Goal: Task Accomplishment & Management: Complete application form

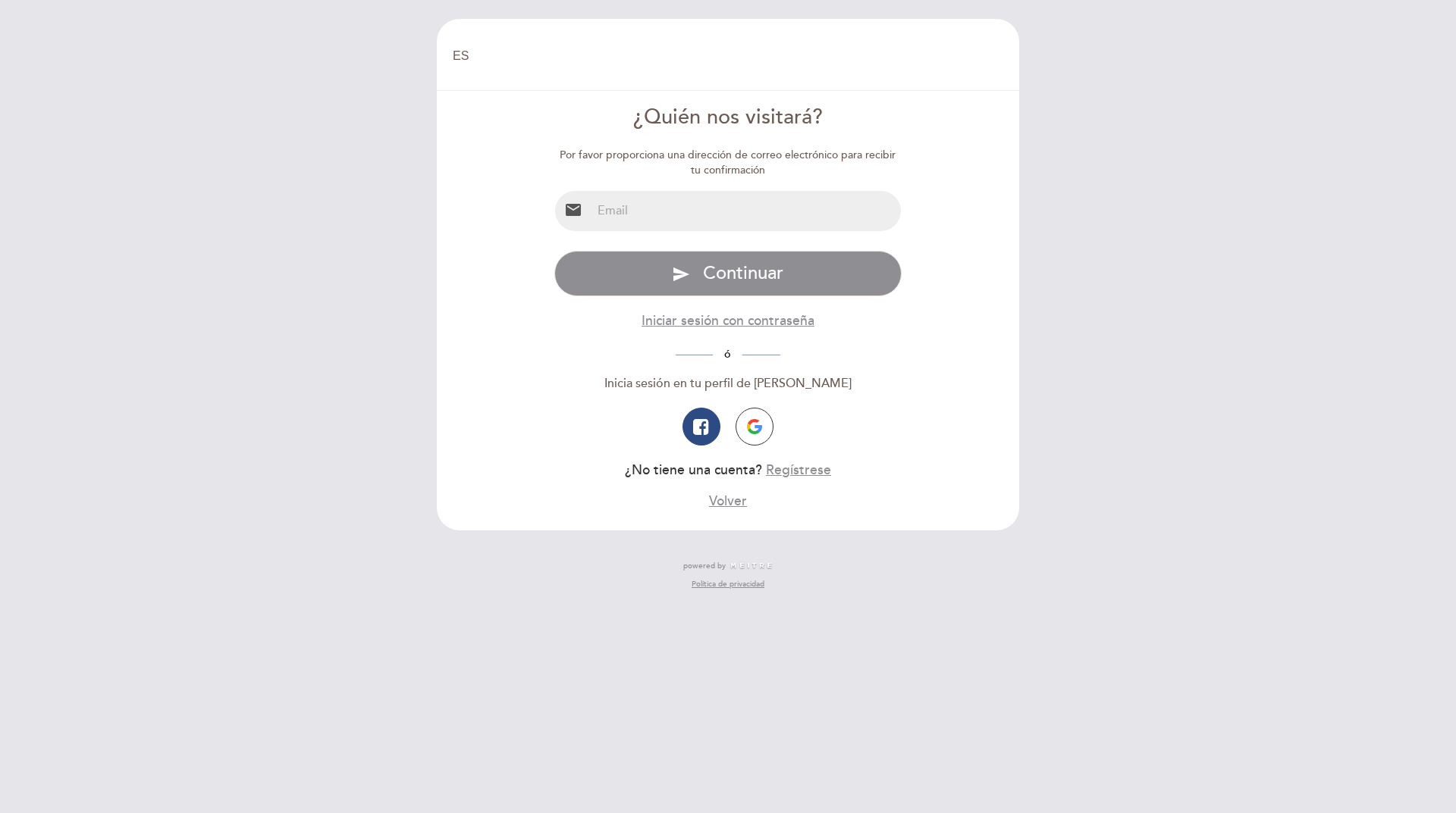
select select "es"
click at [675, 219] on input "email" at bounding box center [746, 210] width 310 height 40
type input "[EMAIL_ADDRESS][DOMAIN_NAME]"
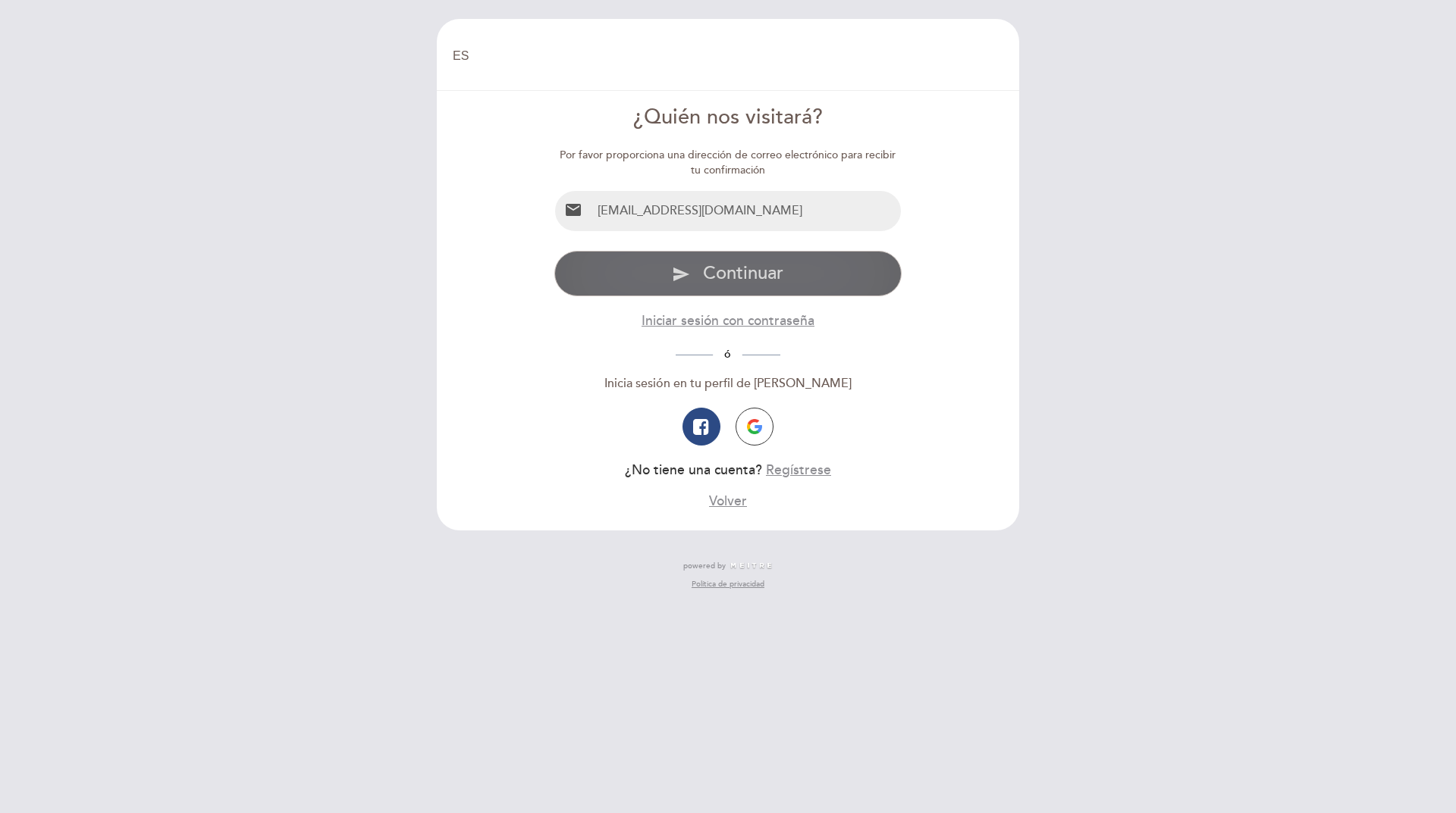
click at [724, 275] on span "Continuar" at bounding box center [743, 273] width 81 height 22
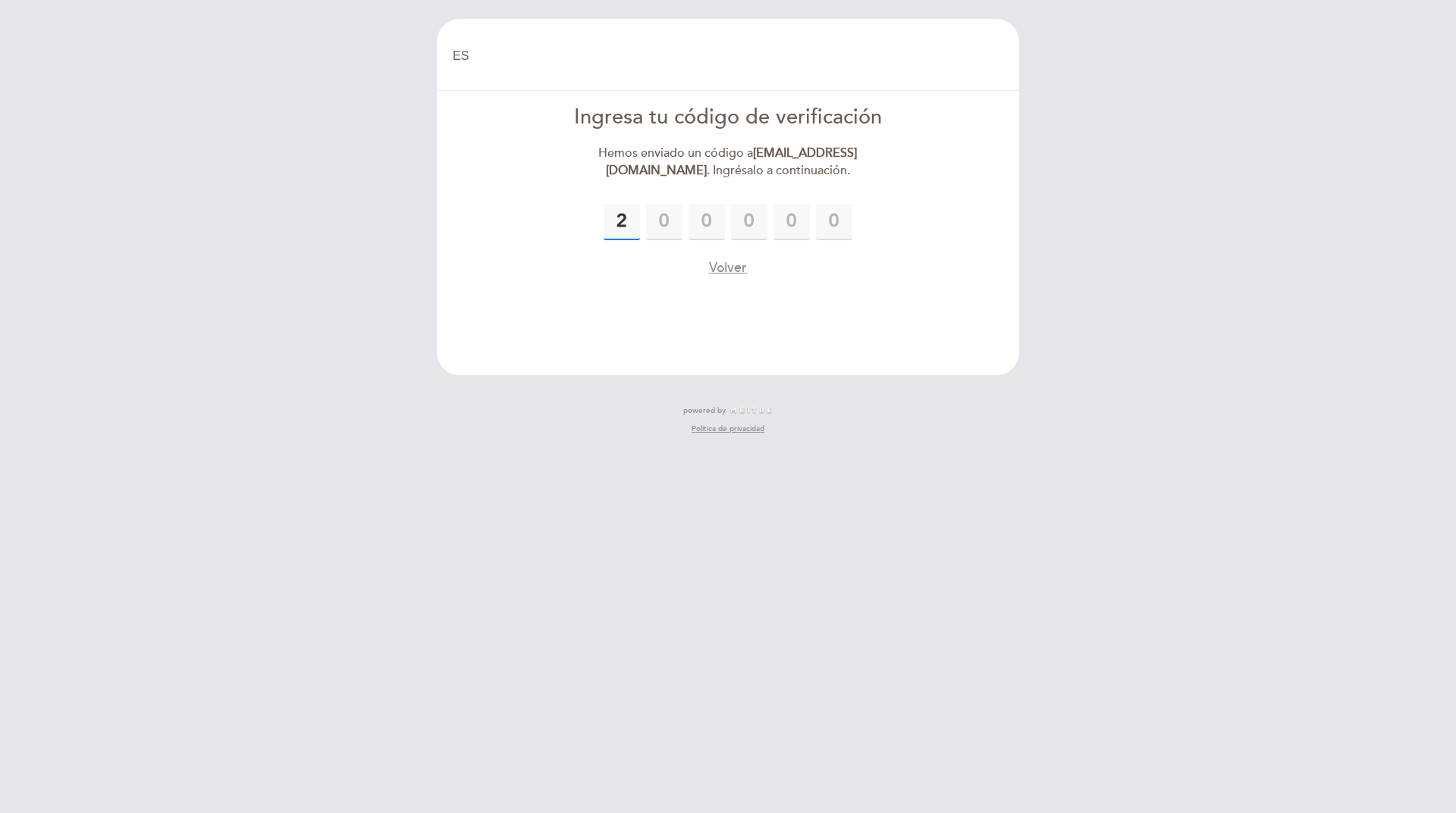
type input "2"
type input "9"
type input "3"
type input "8"
type input "2"
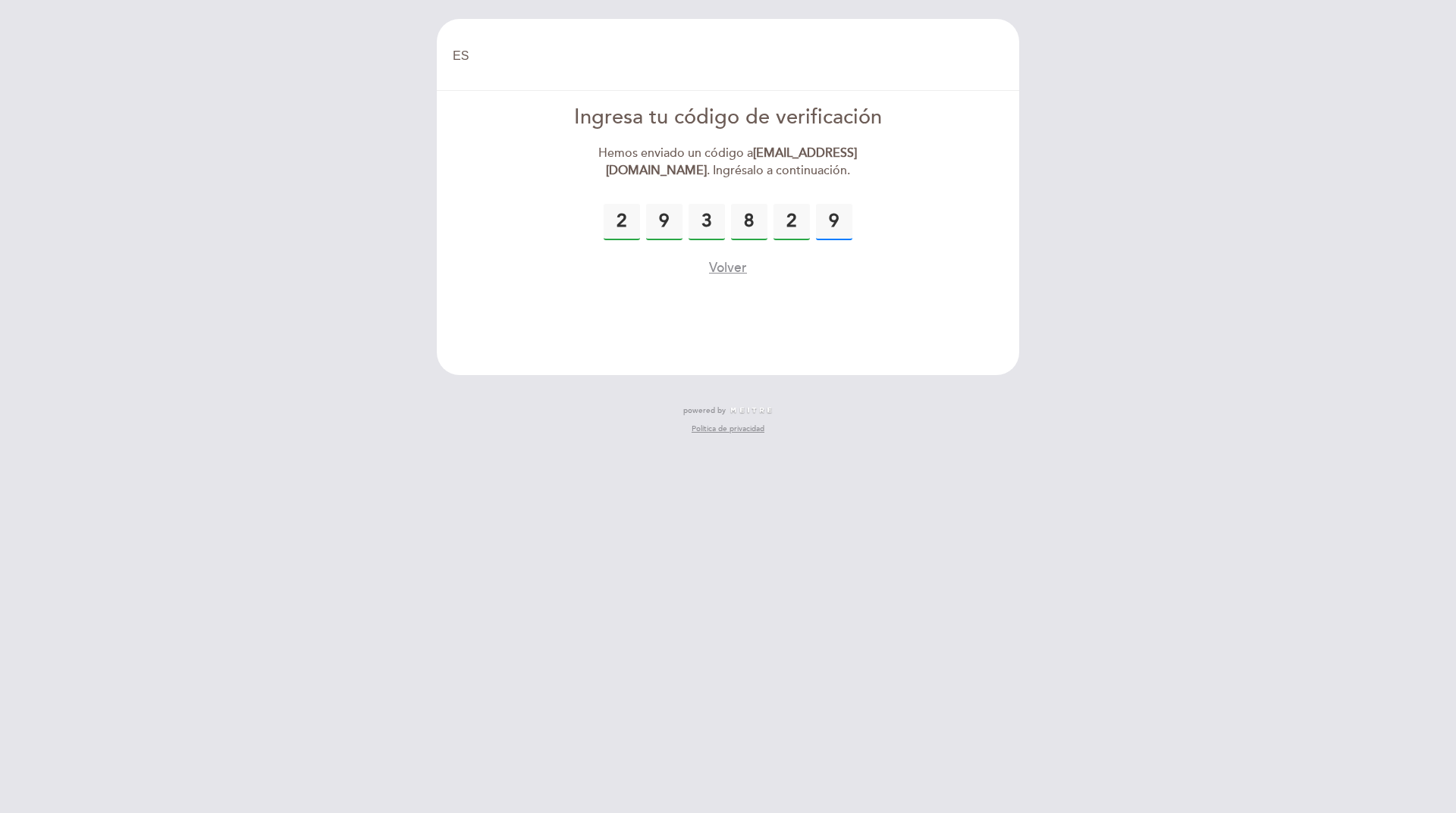
type input "9"
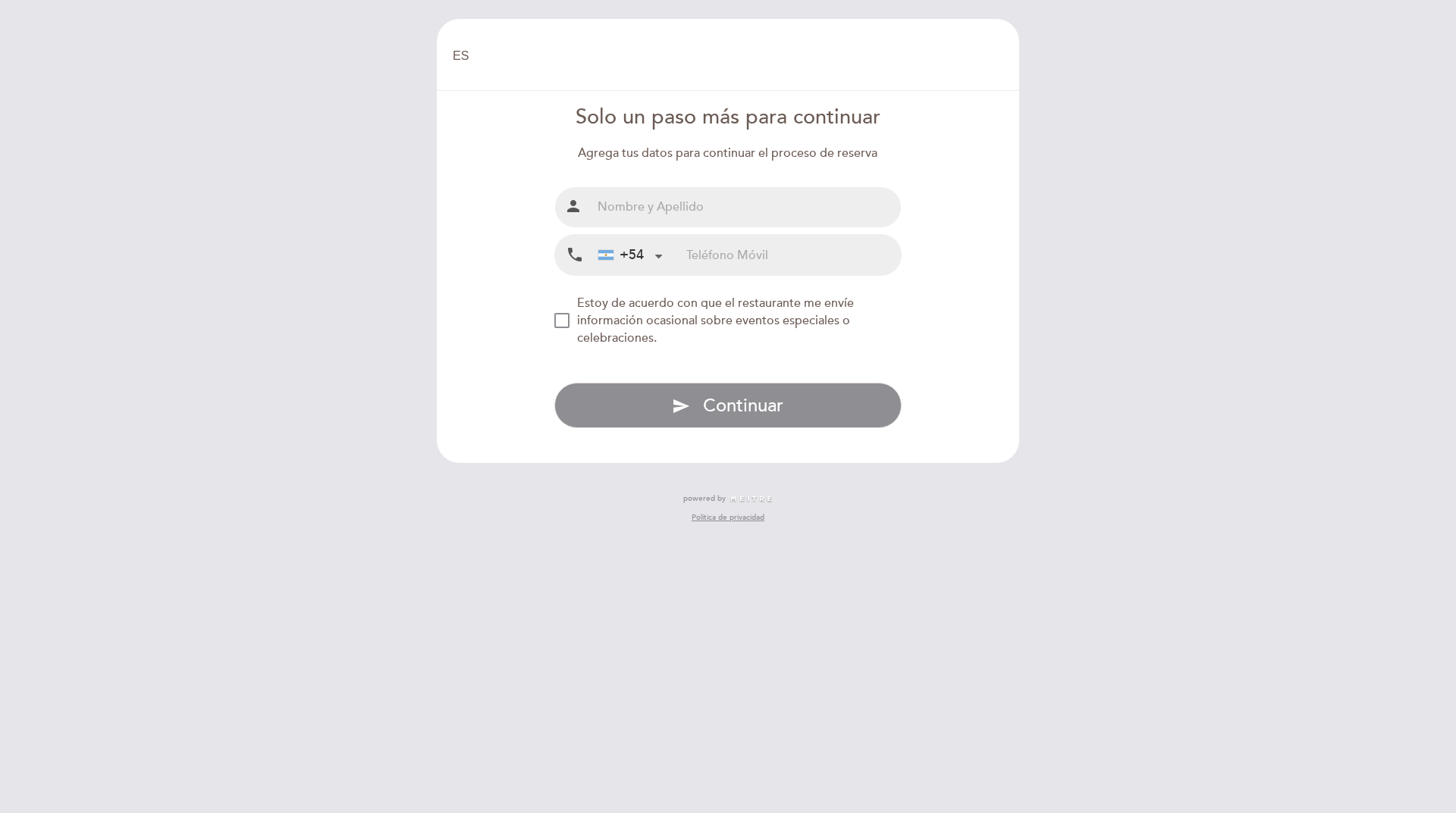
click at [644, 211] on input "text" at bounding box center [746, 207] width 310 height 40
type input "[PERSON_NAME] [PERSON_NAME]"
click at [724, 254] on input "tel" at bounding box center [793, 254] width 215 height 40
type input "2214631374"
click at [560, 317] on div "NEW_MODAL_AGREE_RESTAURANT_SEND_OCCASIONAL_INFO" at bounding box center [562, 320] width 15 height 15
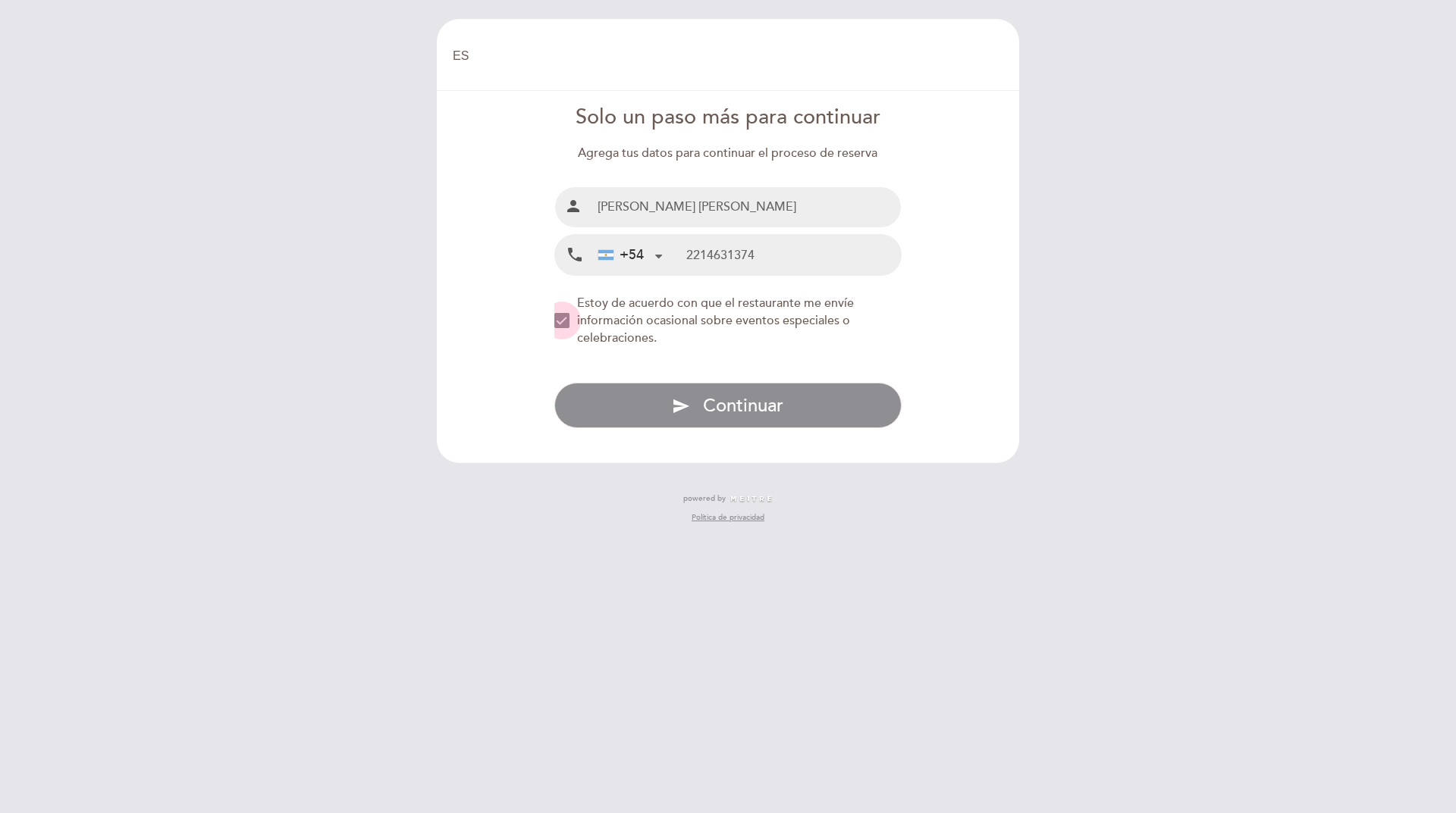
click at [560, 317] on div "NEW_MODAL_AGREE_RESTAURANT_SEND_OCCASIONAL_INFO" at bounding box center [562, 320] width 15 height 15
click at [567, 317] on div "NEW_MODAL_AGREE_RESTAURANT_SEND_OCCASIONAL_INFO" at bounding box center [562, 320] width 15 height 15
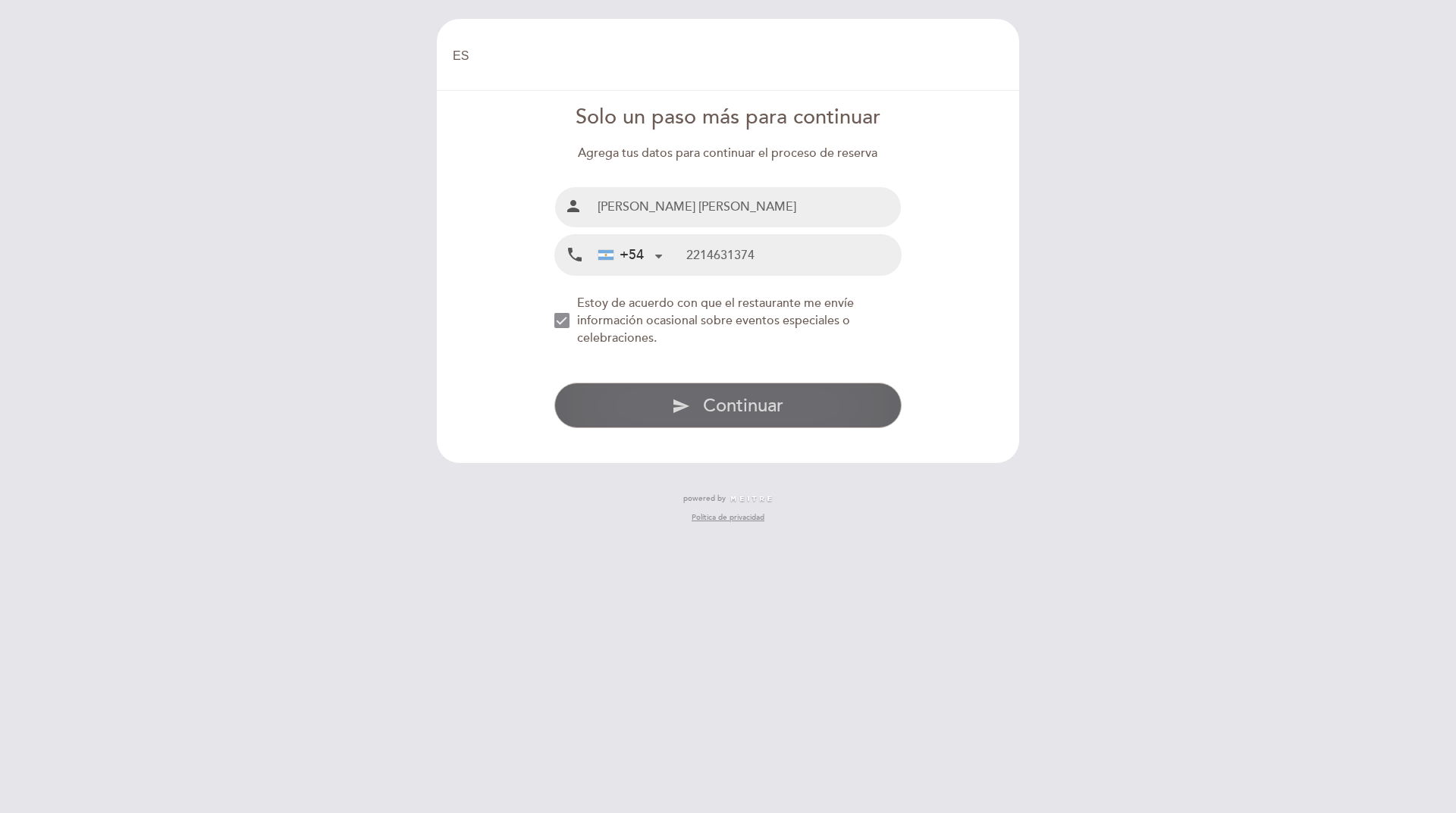
click at [737, 400] on span "Continuar" at bounding box center [743, 405] width 81 height 22
